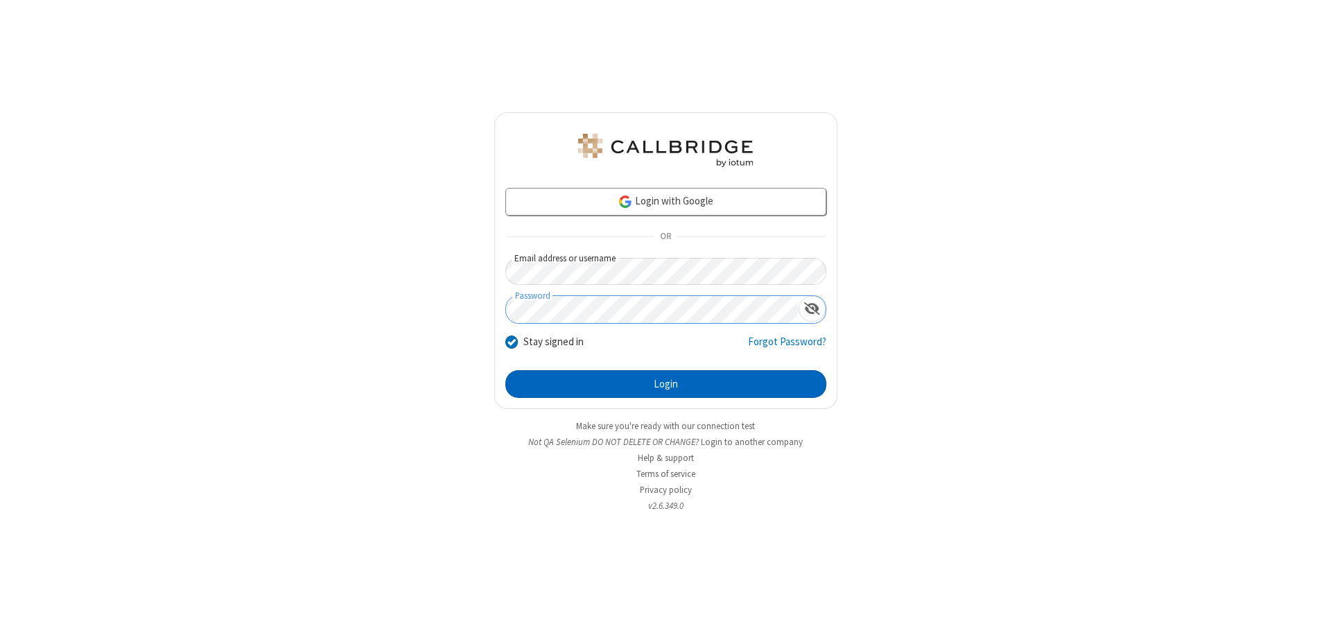
click at [665, 384] on button "Login" at bounding box center [665, 384] width 321 height 28
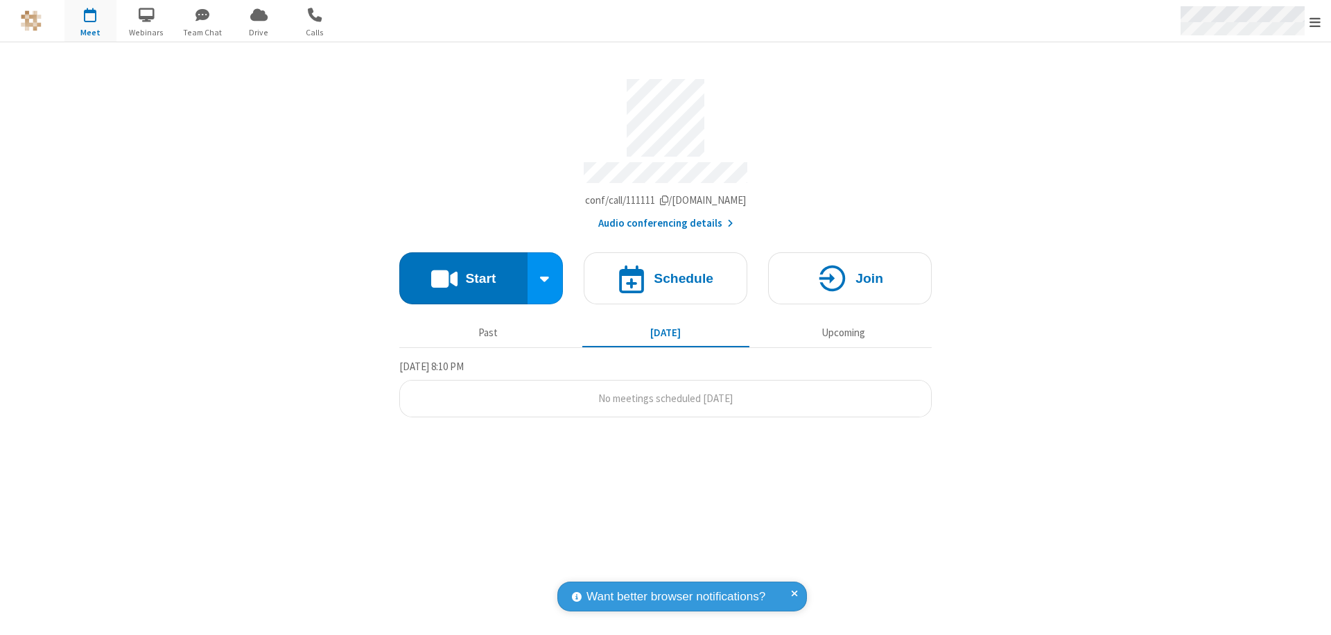
click at [1315, 21] on span "Open menu" at bounding box center [1314, 22] width 11 height 14
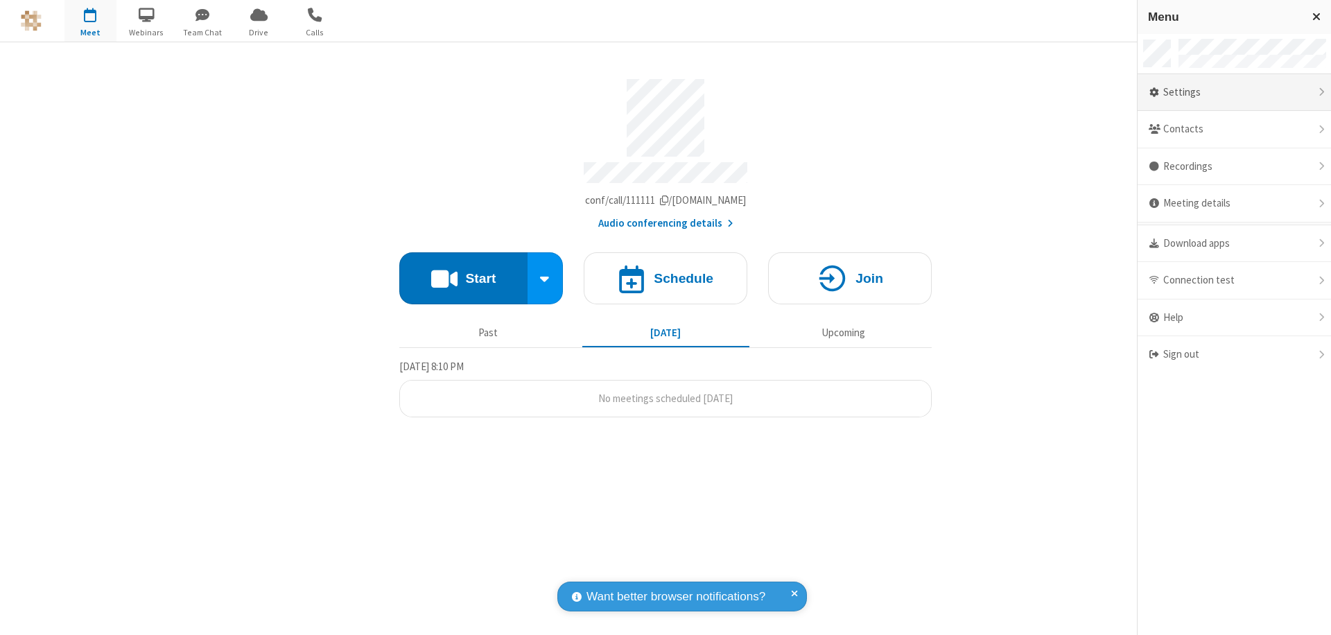
click at [1234, 92] on div "Settings" at bounding box center [1233, 92] width 193 height 37
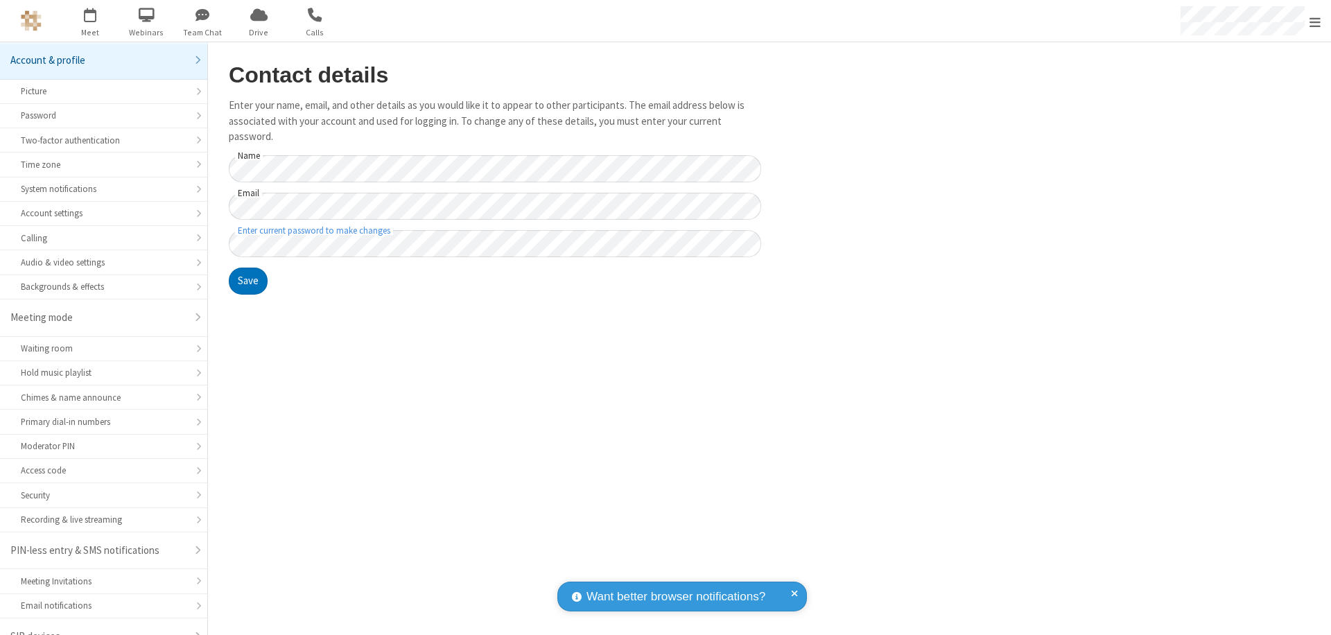
scroll to position [19, 0]
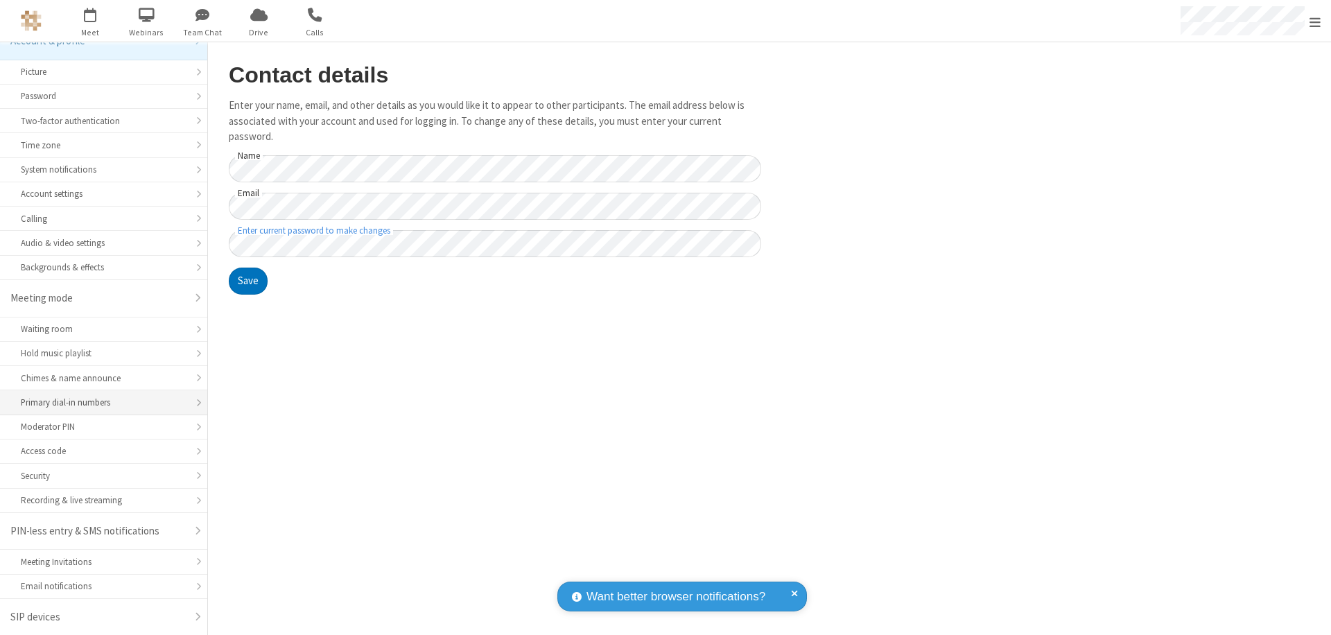
click at [98, 403] on div "Primary dial-in numbers" at bounding box center [104, 402] width 166 height 13
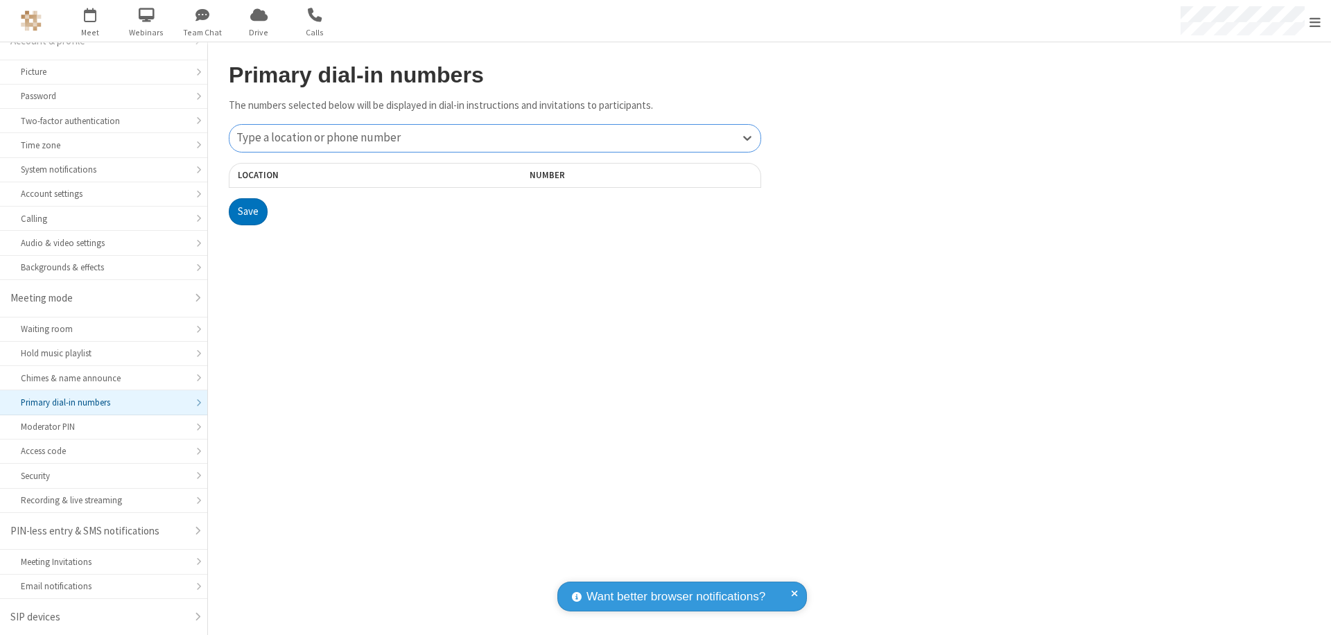
click at [495, 138] on div "Type a location or phone number" at bounding box center [494, 138] width 531 height 27
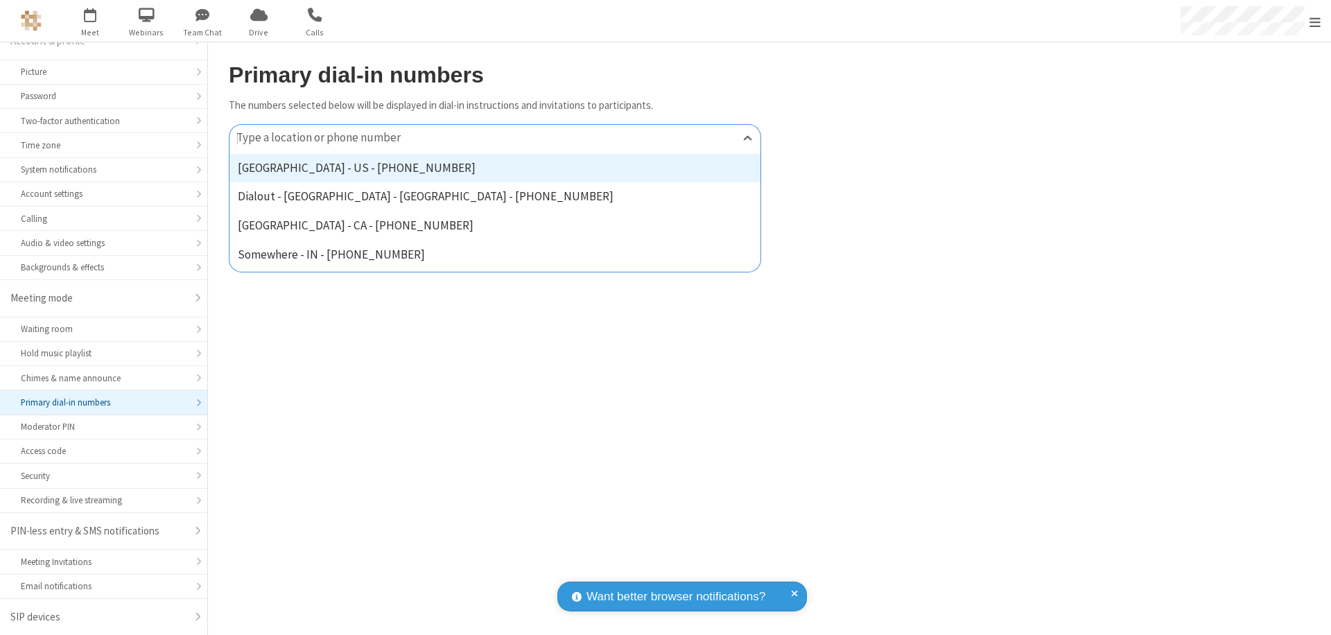
type input "[PHONE_NUMBER]"
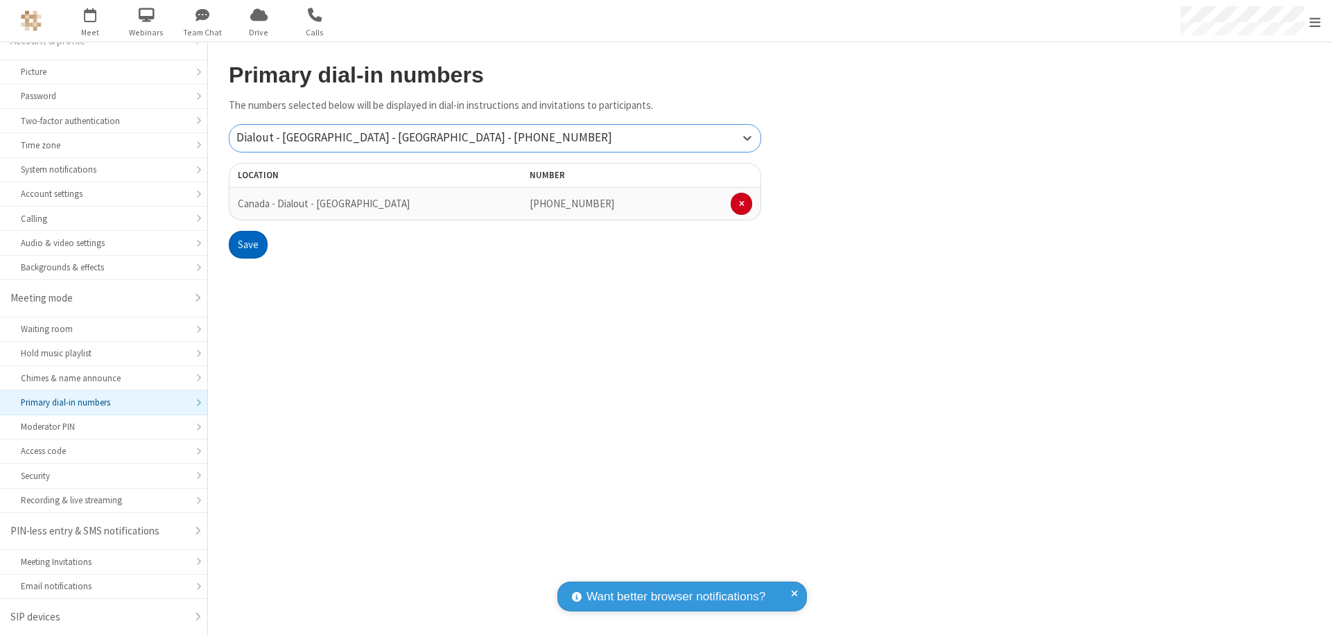
click at [247, 245] on button "Save" at bounding box center [248, 245] width 39 height 28
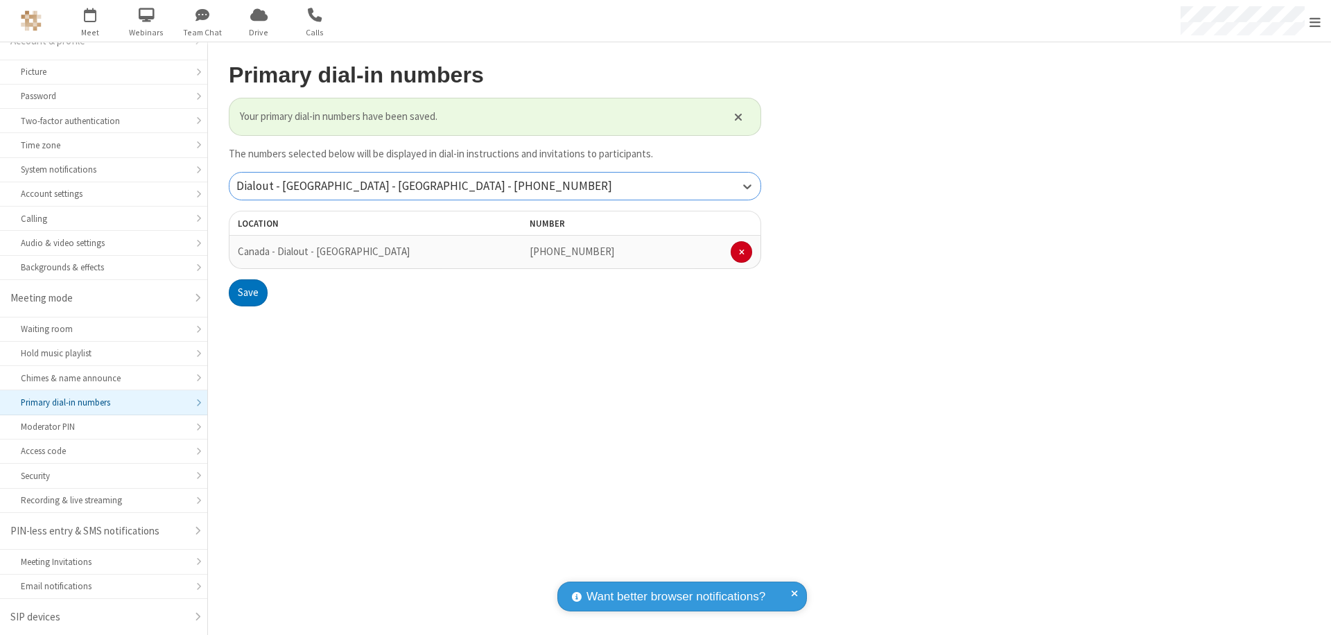
click at [495, 186] on div "Dialout - [GEOGRAPHIC_DATA] - [GEOGRAPHIC_DATA] - [PHONE_NUMBER]" at bounding box center [494, 186] width 531 height 27
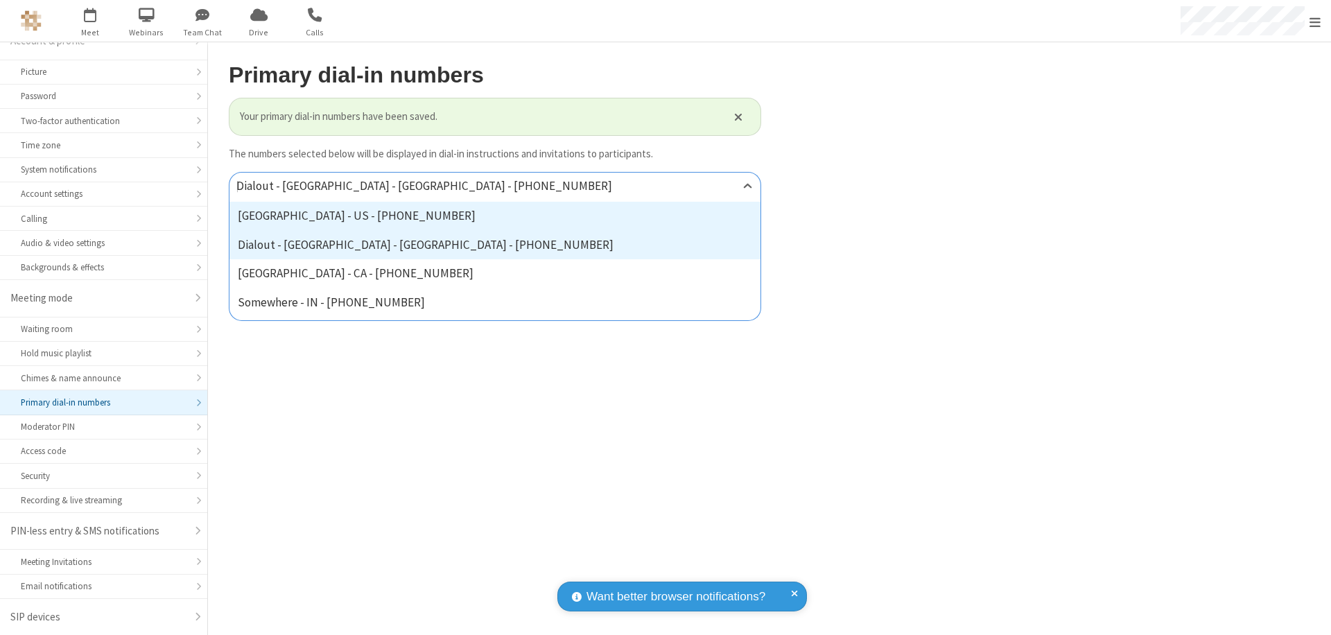
type input "[PHONE_NUMBER]"
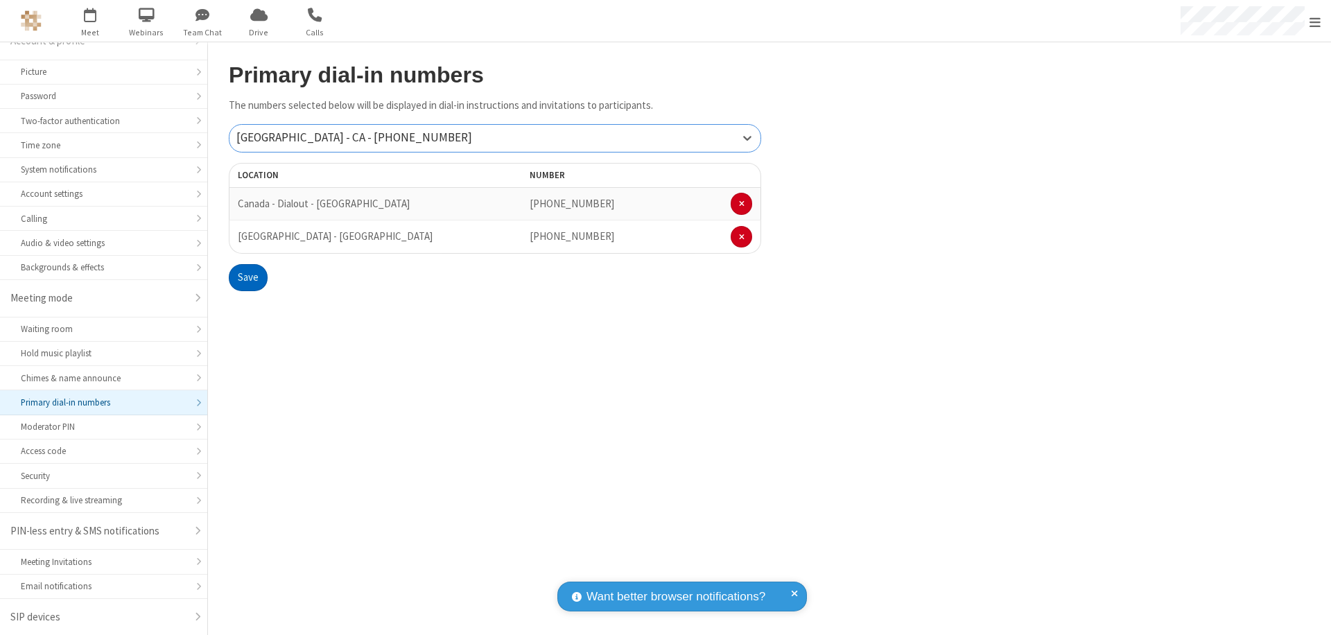
click at [247, 277] on button "Save" at bounding box center [248, 278] width 39 height 28
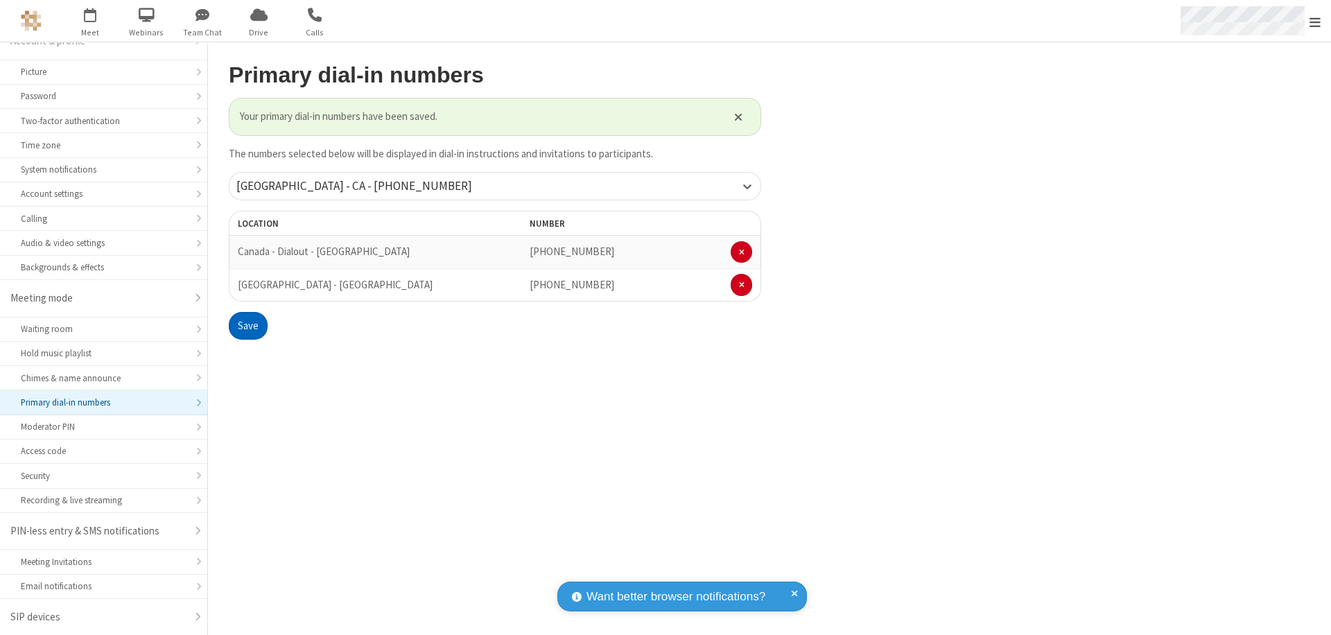
click at [1315, 21] on span "Open menu" at bounding box center [1314, 22] width 11 height 14
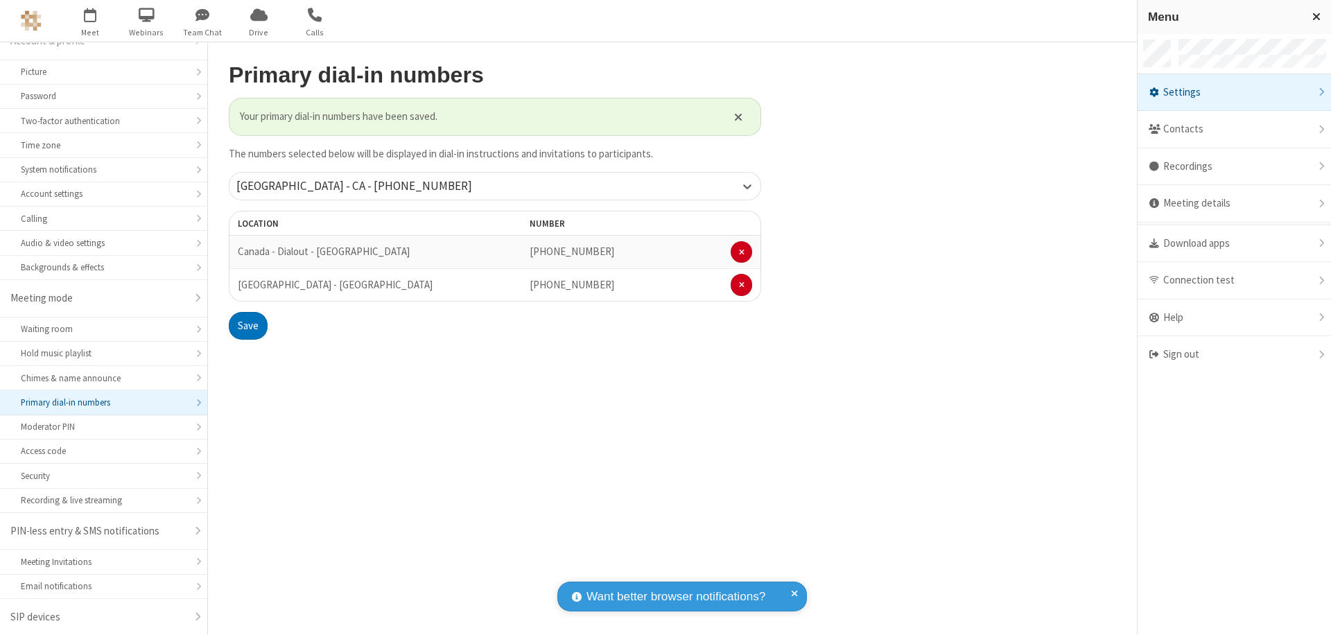
click at [1234, 92] on div "Settings" at bounding box center [1233, 92] width 193 height 37
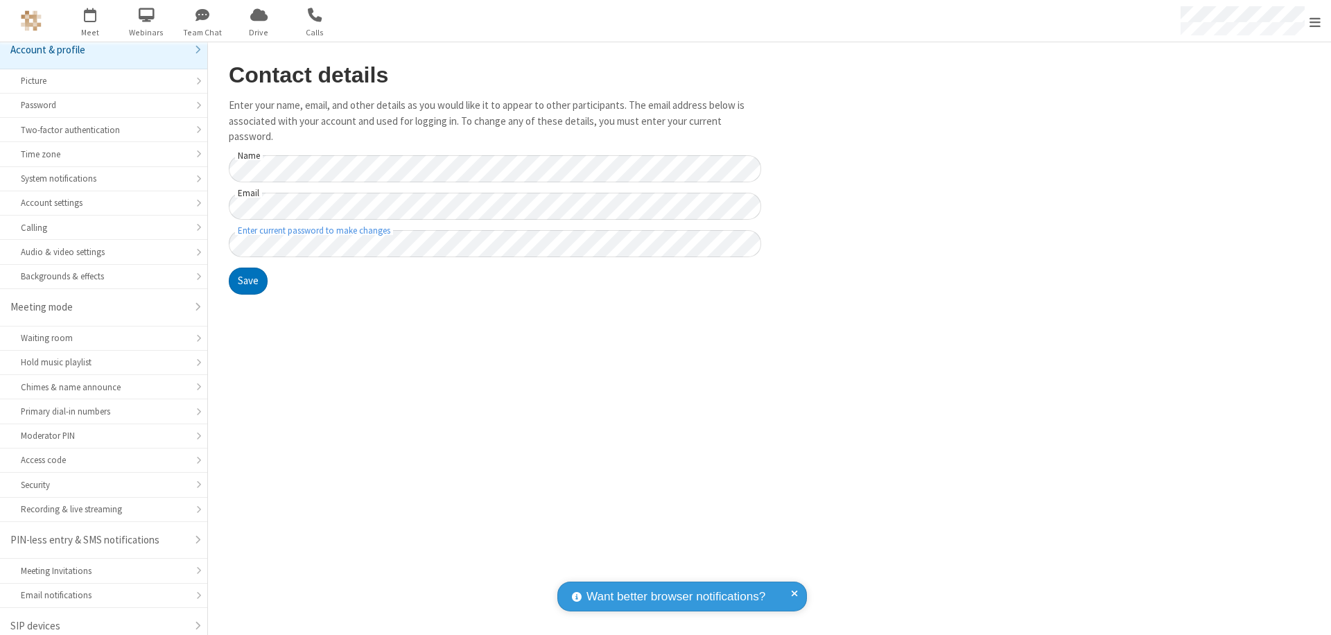
scroll to position [19, 0]
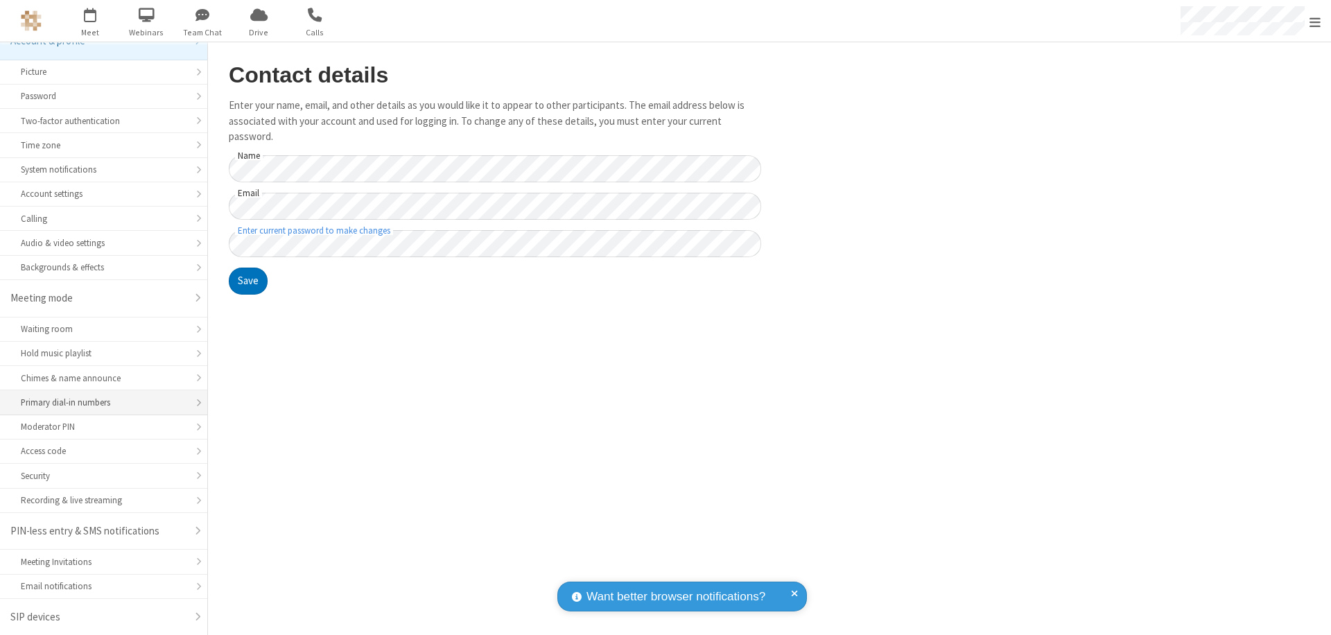
click at [98, 403] on div "Primary dial-in numbers" at bounding box center [104, 402] width 166 height 13
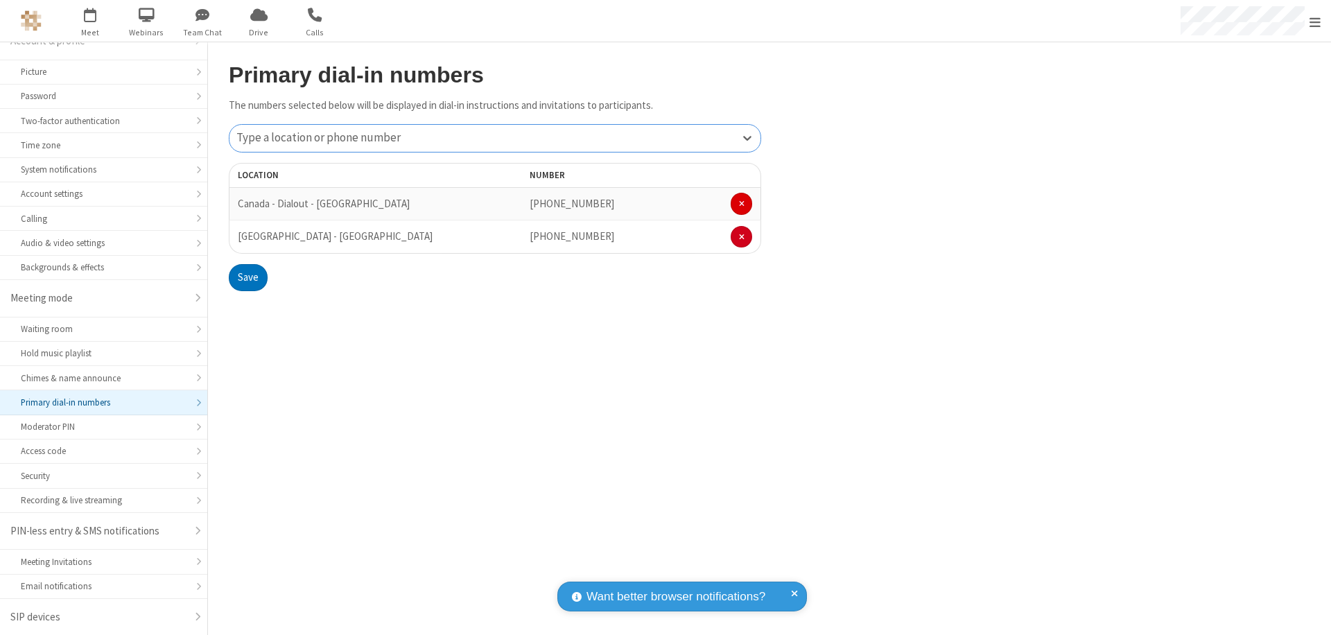
click at [741, 204] on span at bounding box center [742, 204] width 6 height 8
click at [247, 245] on button "Save" at bounding box center [248, 245] width 39 height 28
